Goal: Use online tool/utility: Utilize a website feature to perform a specific function

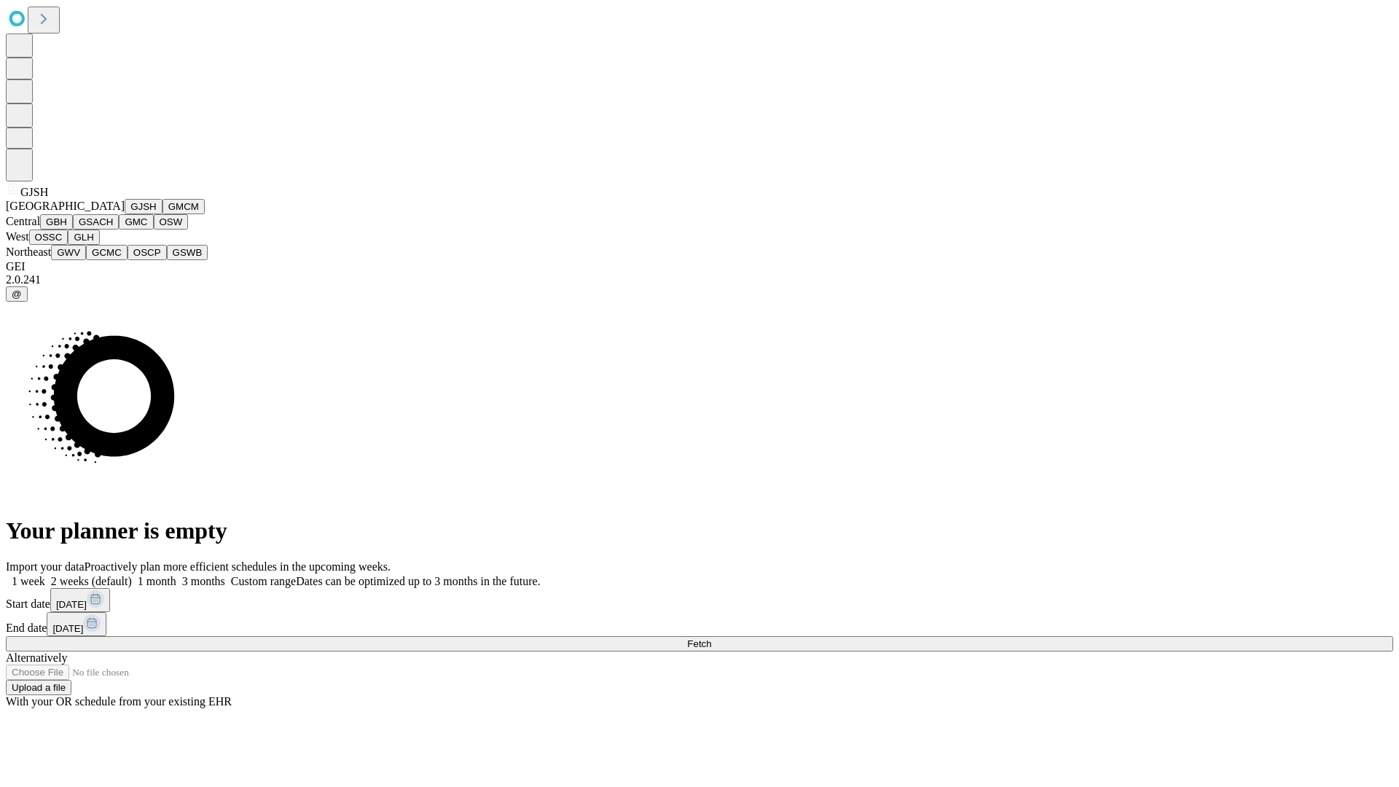
click at [125, 214] on button "GJSH" at bounding box center [144, 206] width 38 height 15
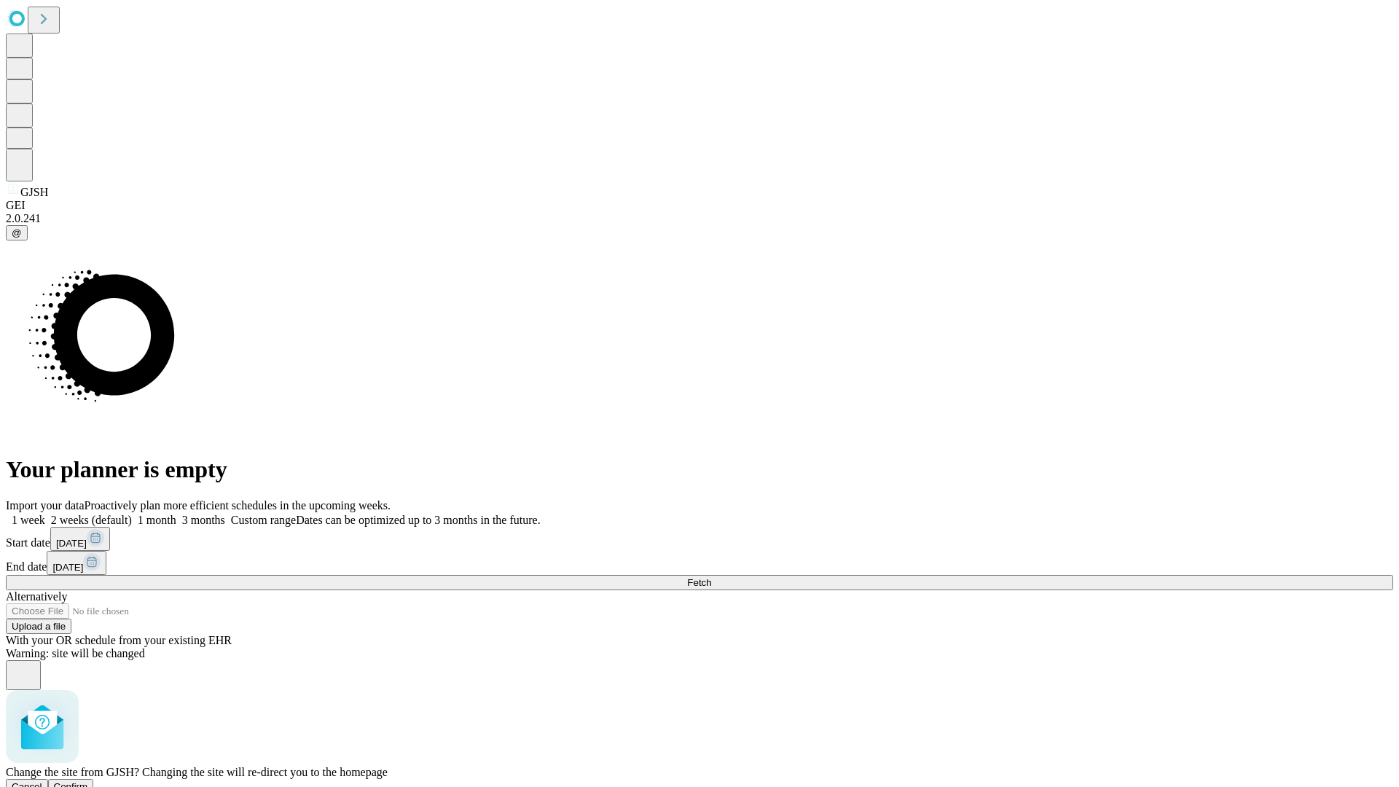
click at [88, 781] on span "Confirm" at bounding box center [71, 786] width 34 height 11
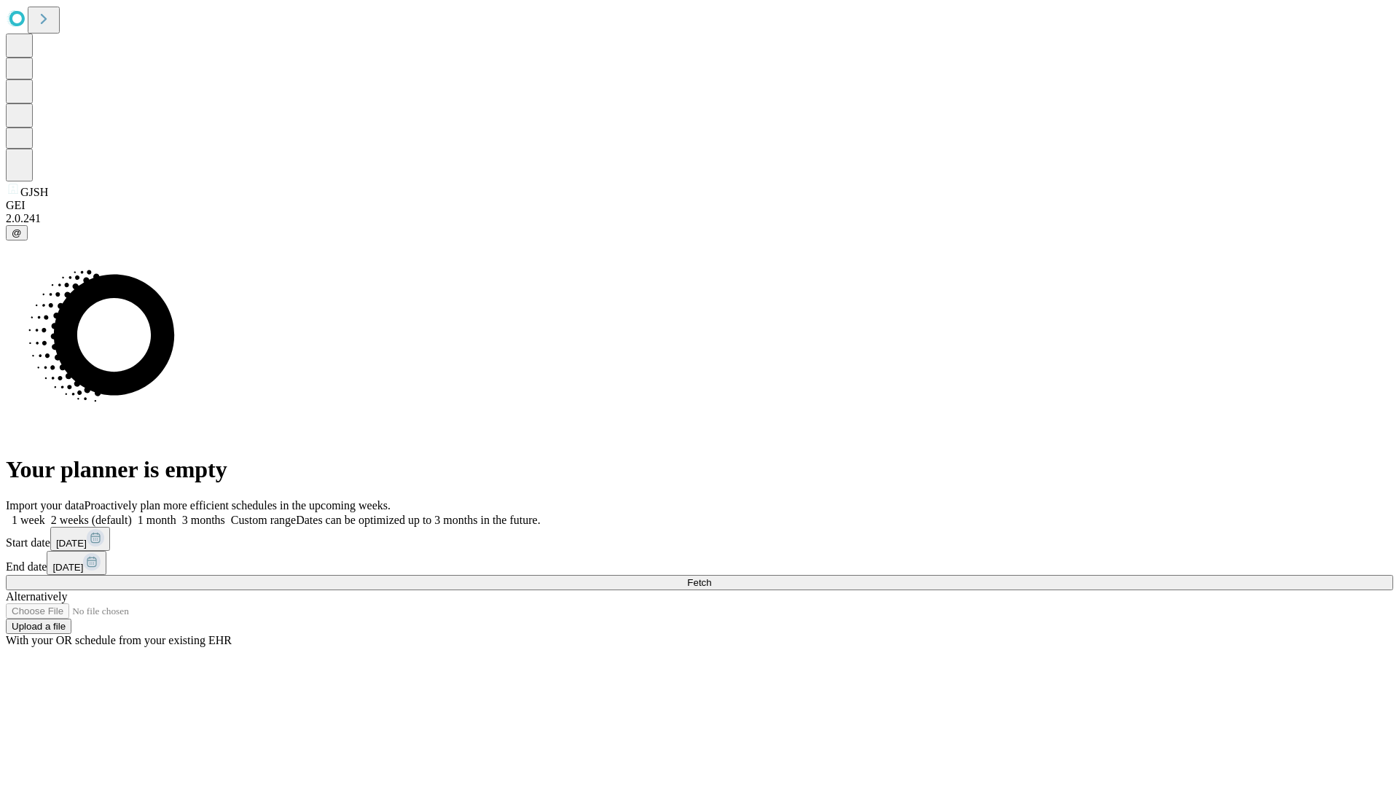
click at [176, 514] on label "1 month" at bounding box center [154, 520] width 44 height 12
click at [711, 577] on span "Fetch" at bounding box center [699, 582] width 24 height 11
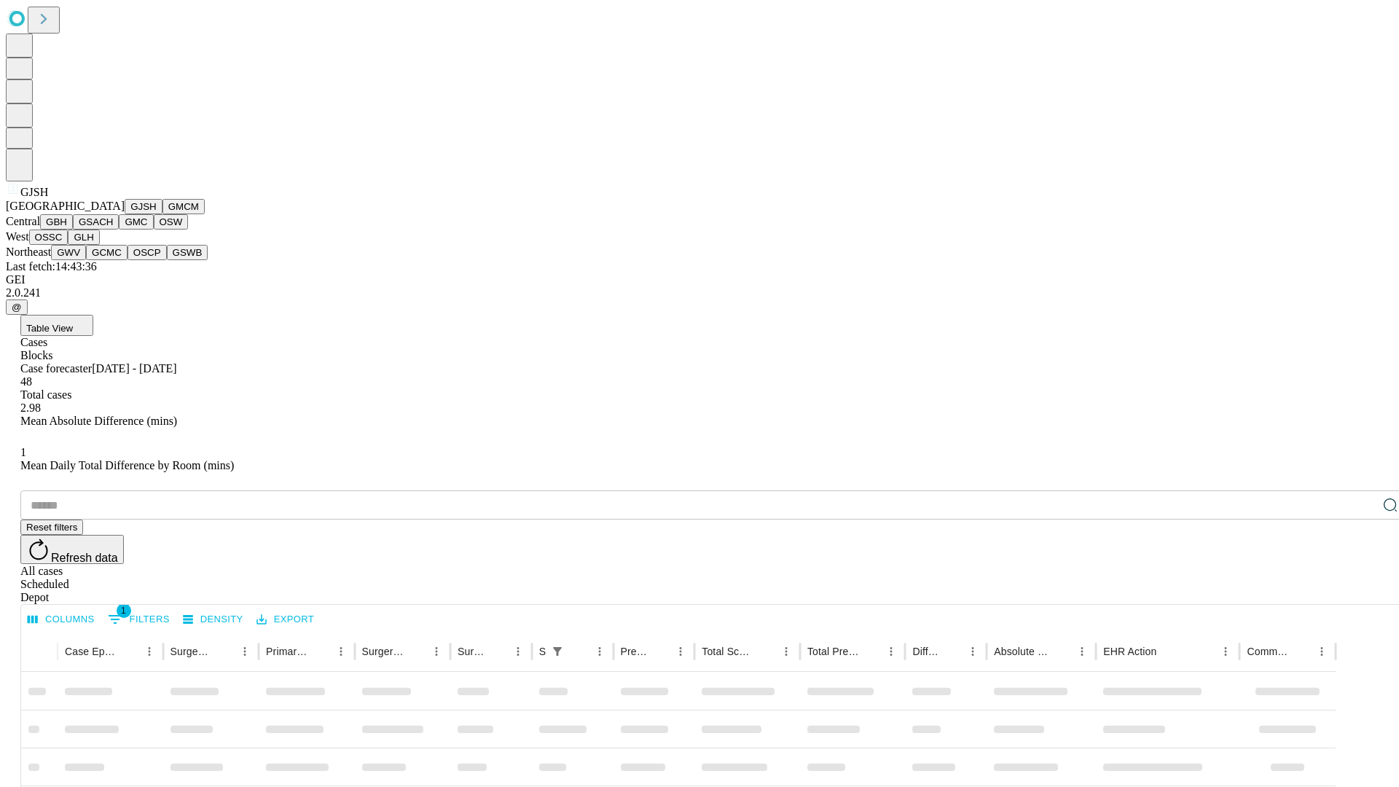
click at [162, 214] on button "GMCM" at bounding box center [183, 206] width 42 height 15
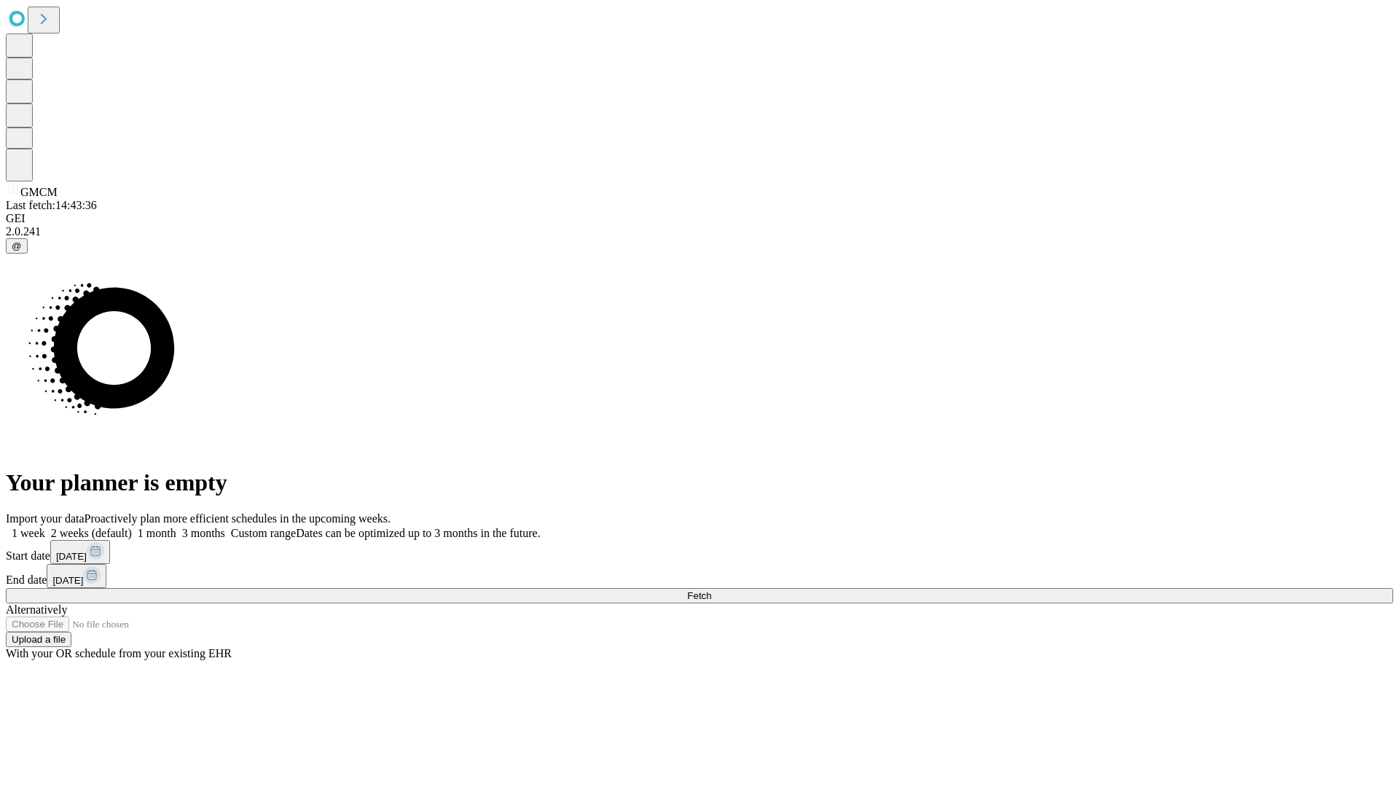
click at [176, 527] on label "1 month" at bounding box center [154, 533] width 44 height 12
click at [711, 590] on span "Fetch" at bounding box center [699, 595] width 24 height 11
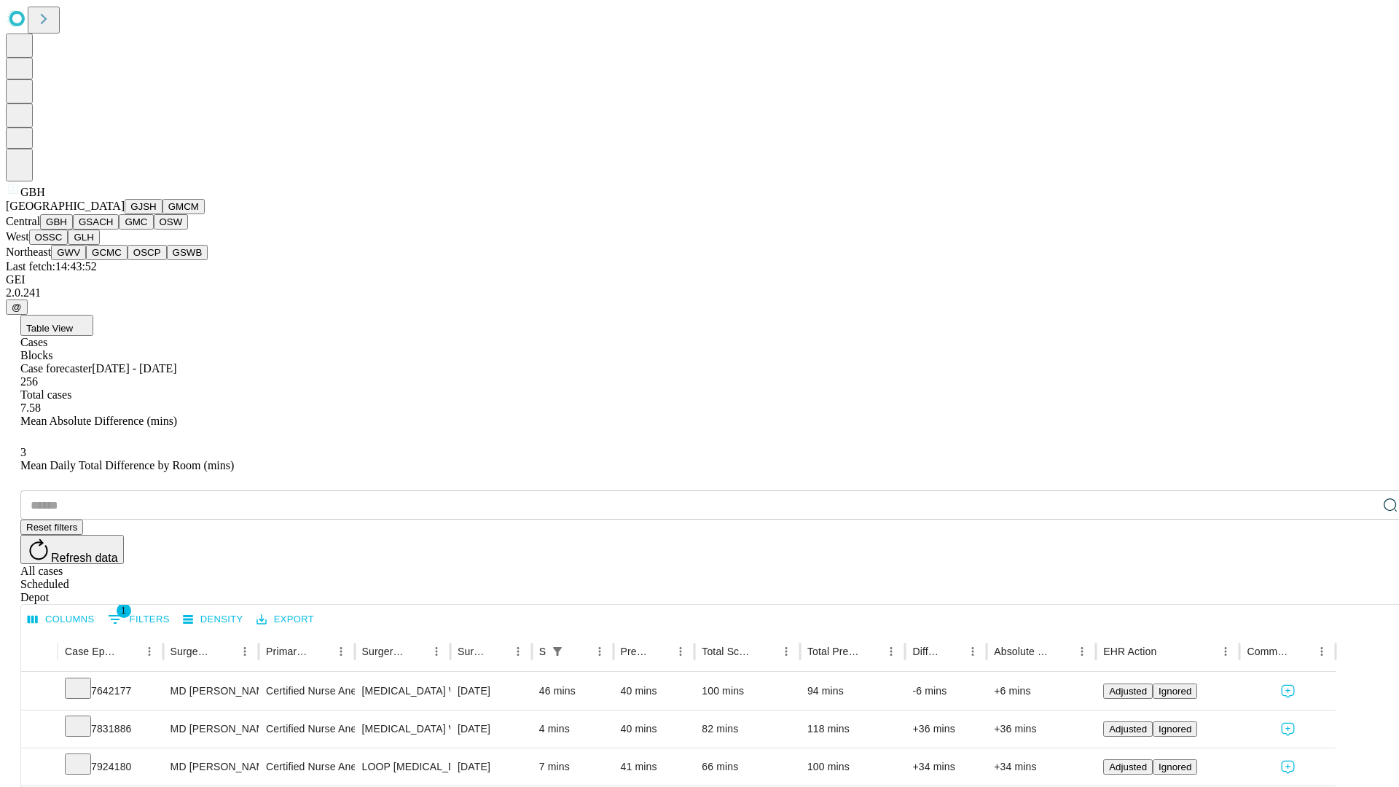
click at [113, 229] on button "GSACH" at bounding box center [96, 221] width 46 height 15
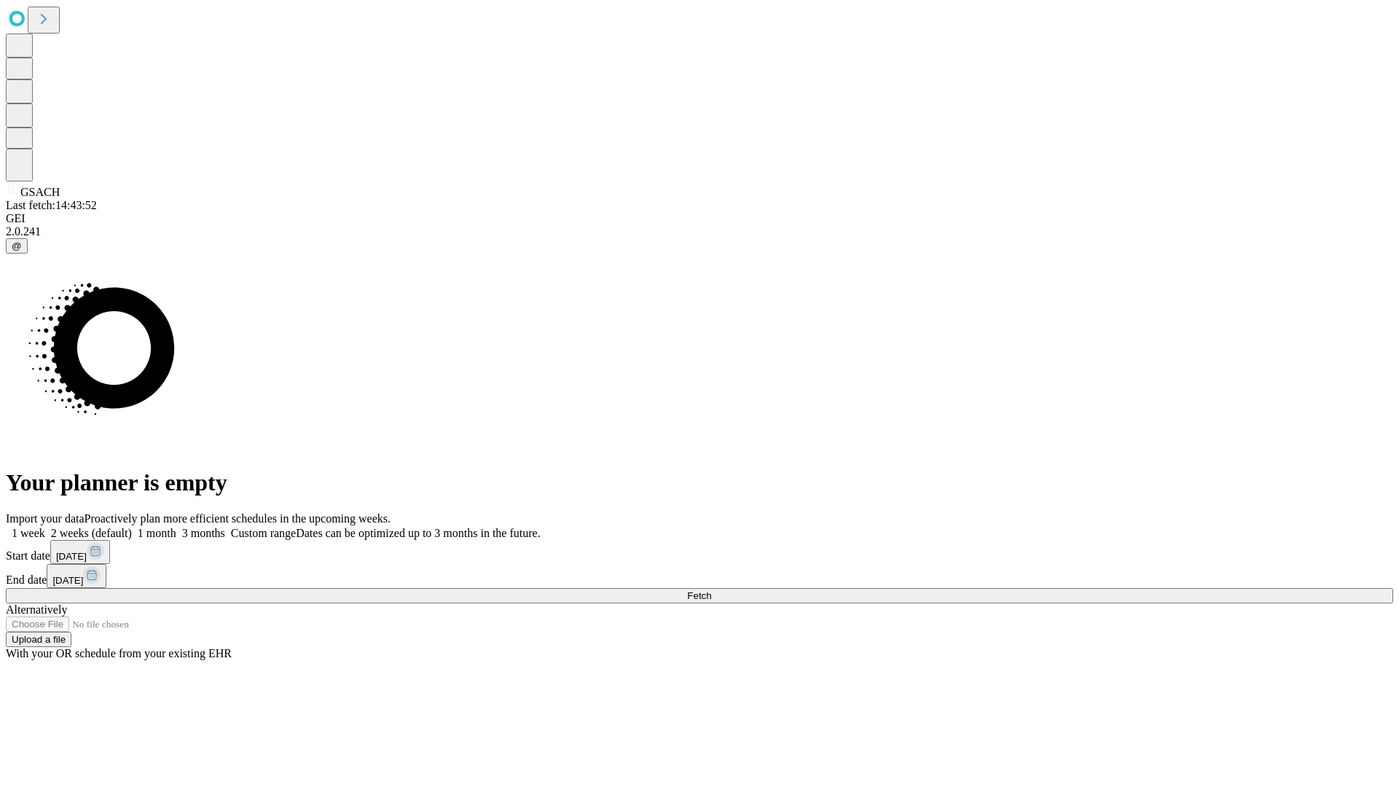
click at [176, 527] on label "1 month" at bounding box center [154, 533] width 44 height 12
click at [711, 590] on span "Fetch" at bounding box center [699, 595] width 24 height 11
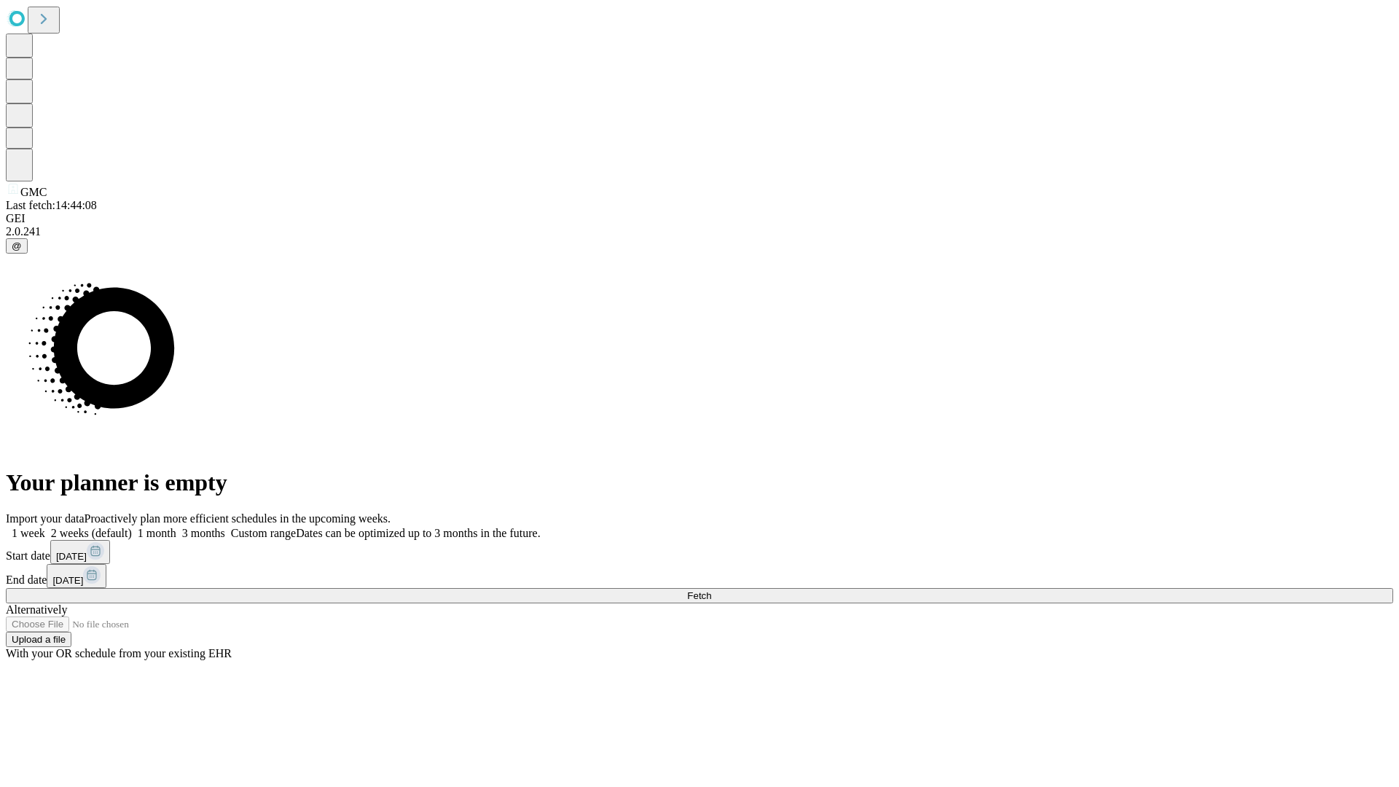
click at [711, 590] on span "Fetch" at bounding box center [699, 595] width 24 height 11
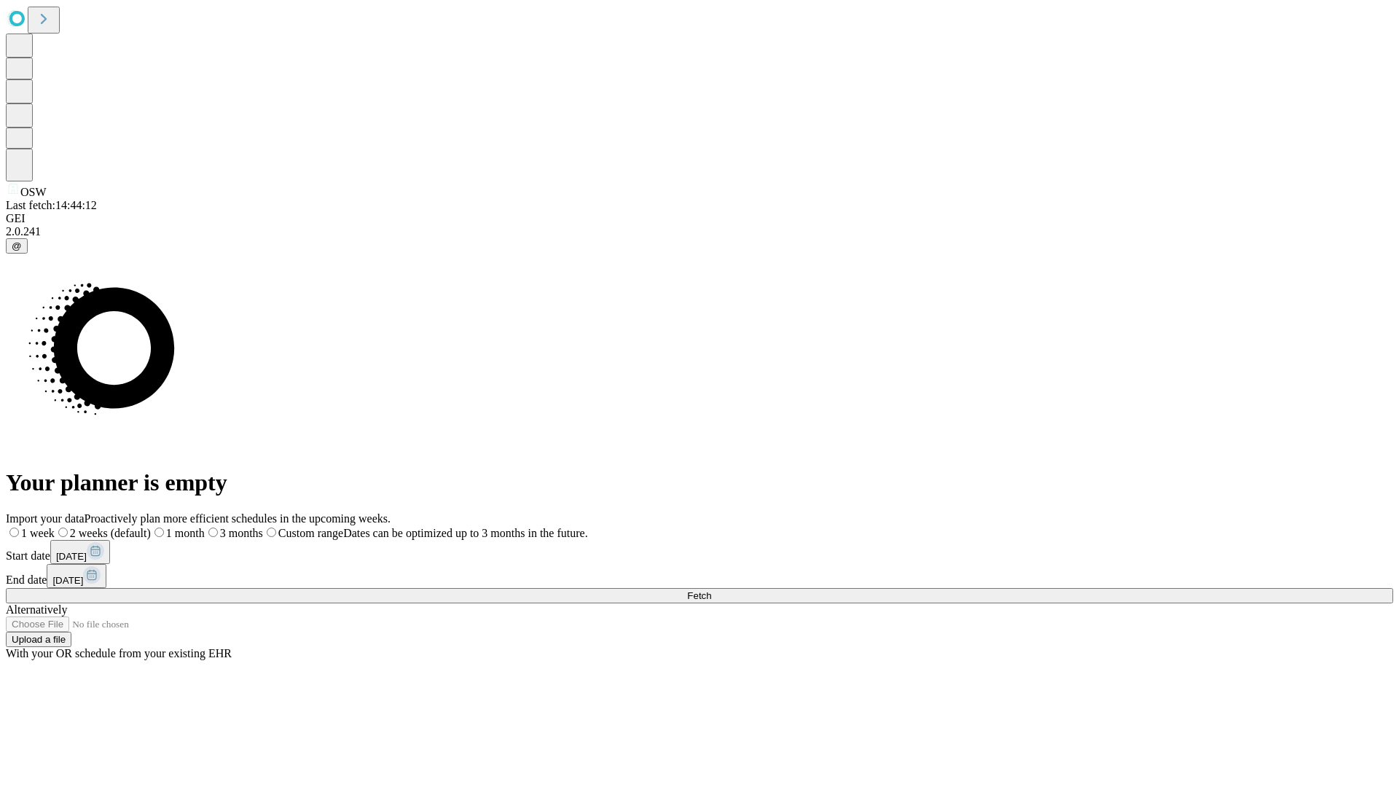
click at [711, 590] on span "Fetch" at bounding box center [699, 595] width 24 height 11
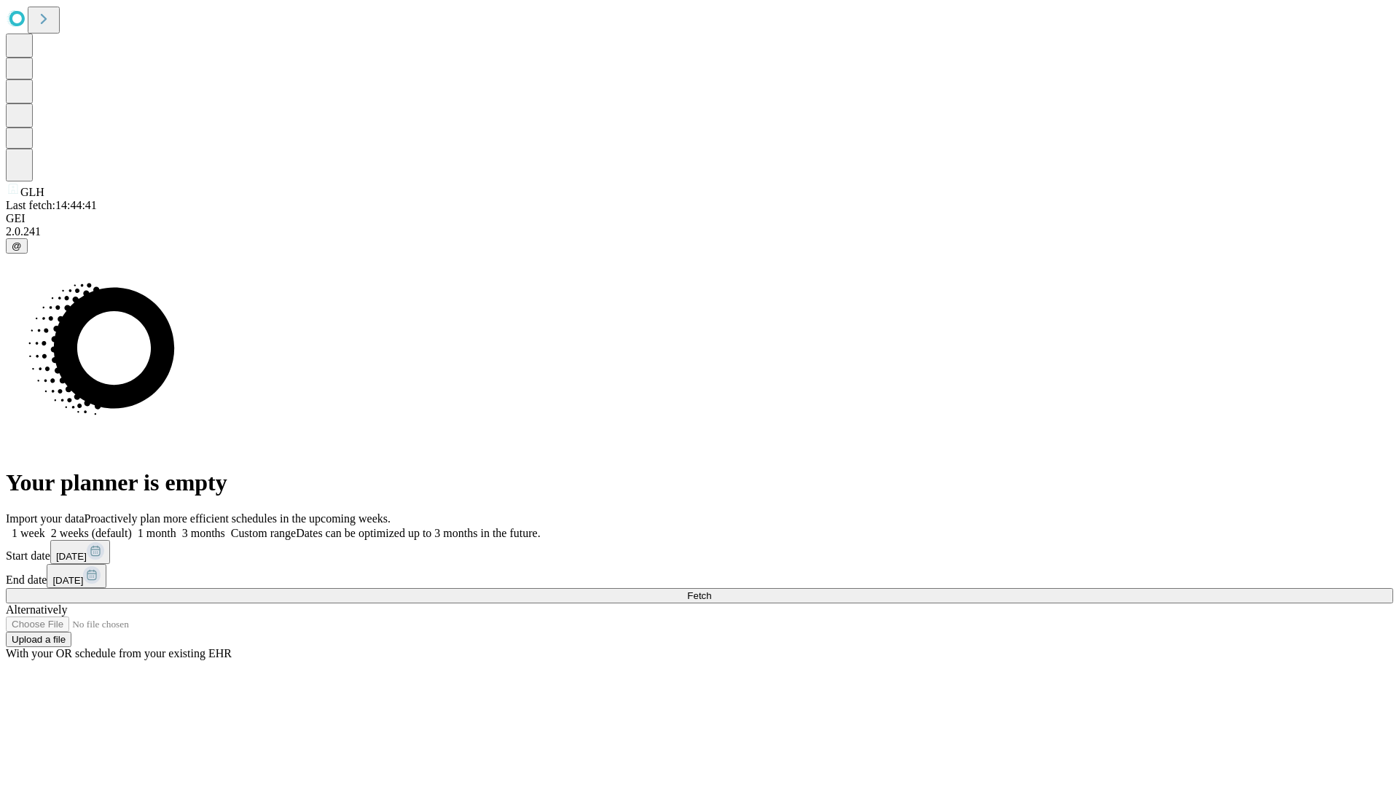
click at [711, 590] on span "Fetch" at bounding box center [699, 595] width 24 height 11
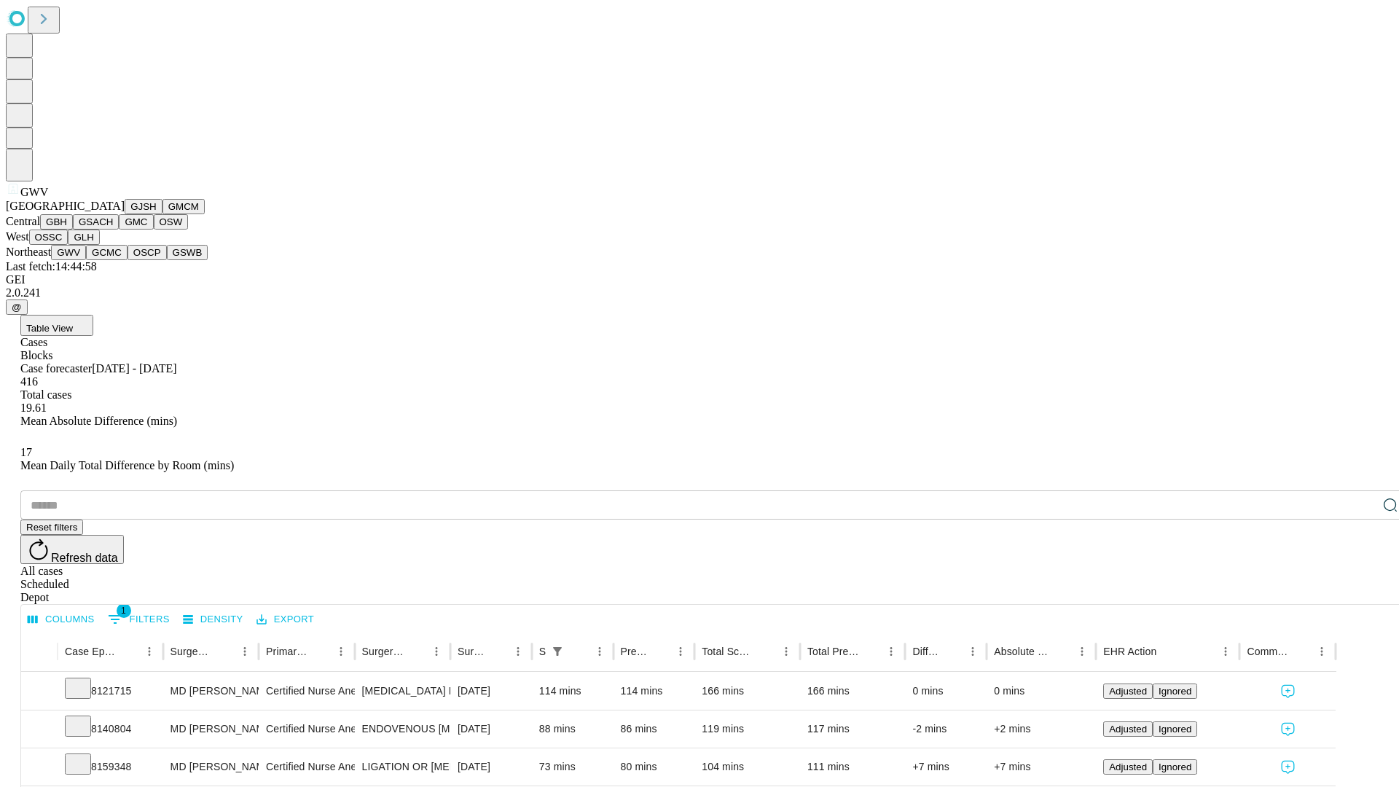
click at [113, 260] on button "GCMC" at bounding box center [107, 252] width 42 height 15
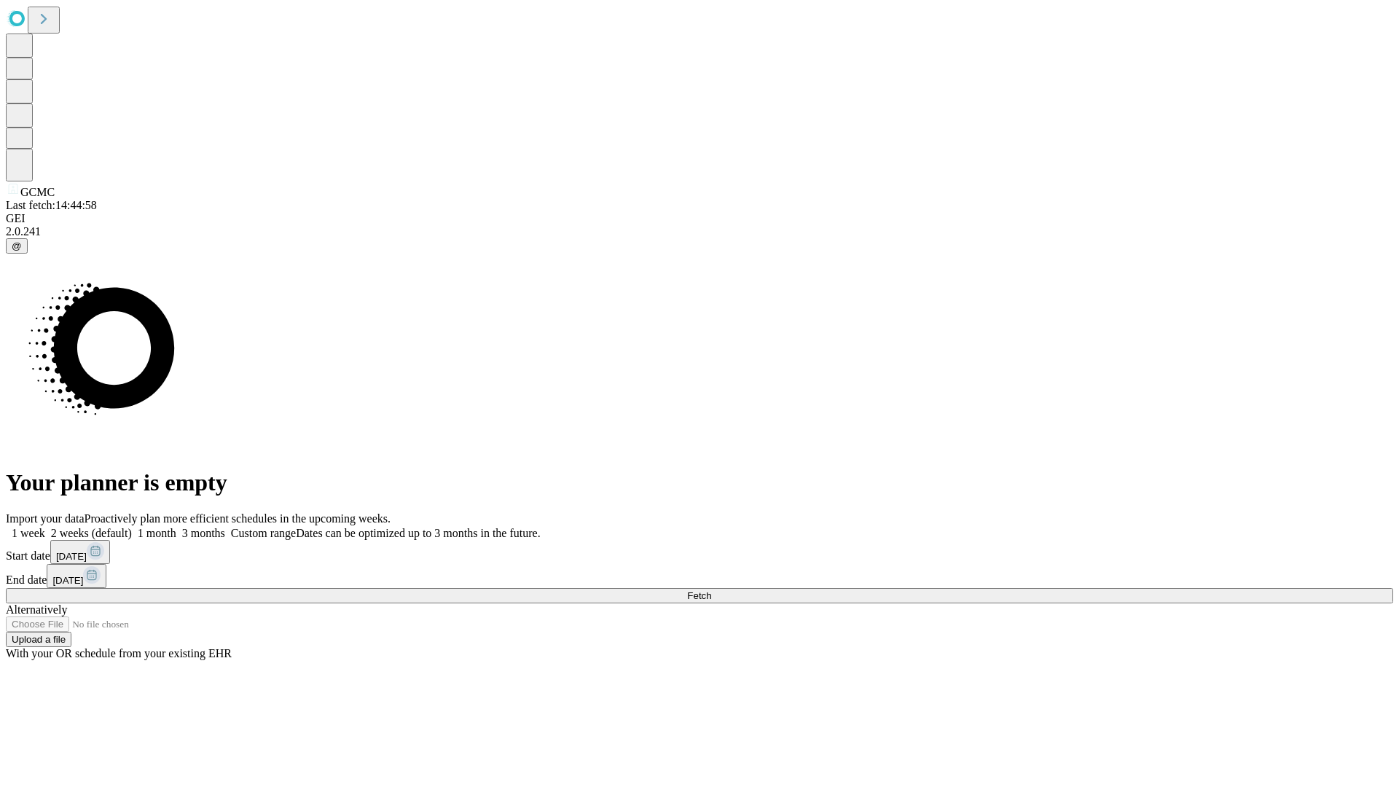
click at [176, 527] on label "1 month" at bounding box center [154, 533] width 44 height 12
click at [711, 590] on span "Fetch" at bounding box center [699, 595] width 24 height 11
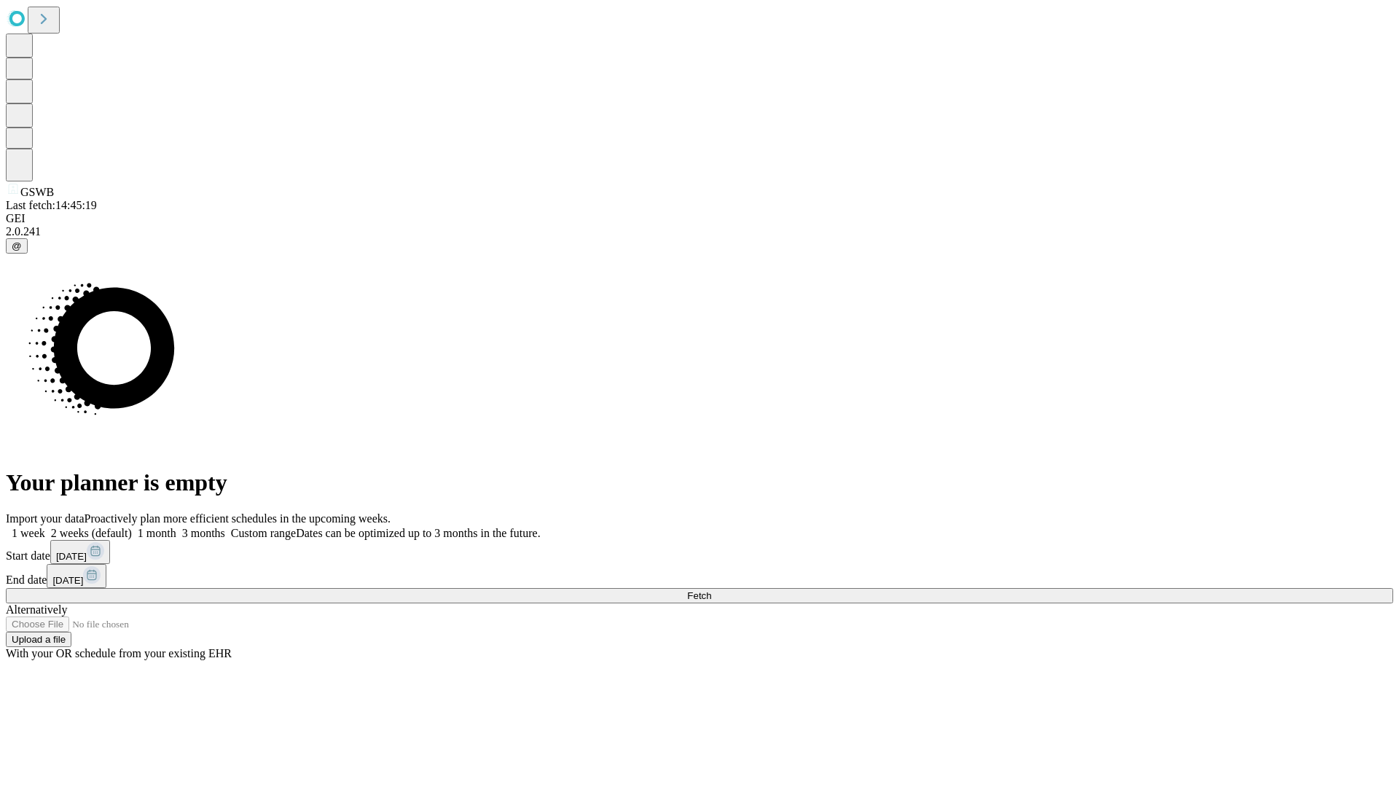
click at [711, 590] on span "Fetch" at bounding box center [699, 595] width 24 height 11
